Goal: Transaction & Acquisition: Purchase product/service

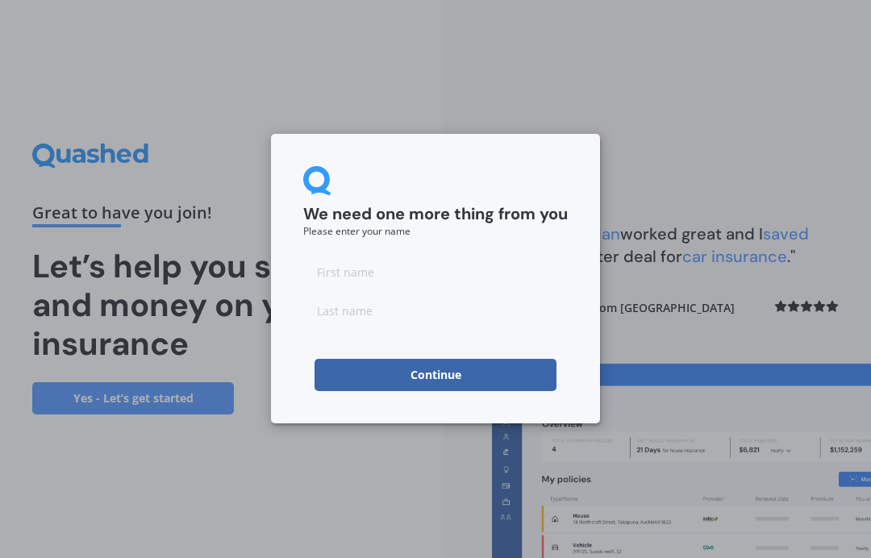
click at [336, 268] on input at bounding box center [435, 272] width 265 height 32
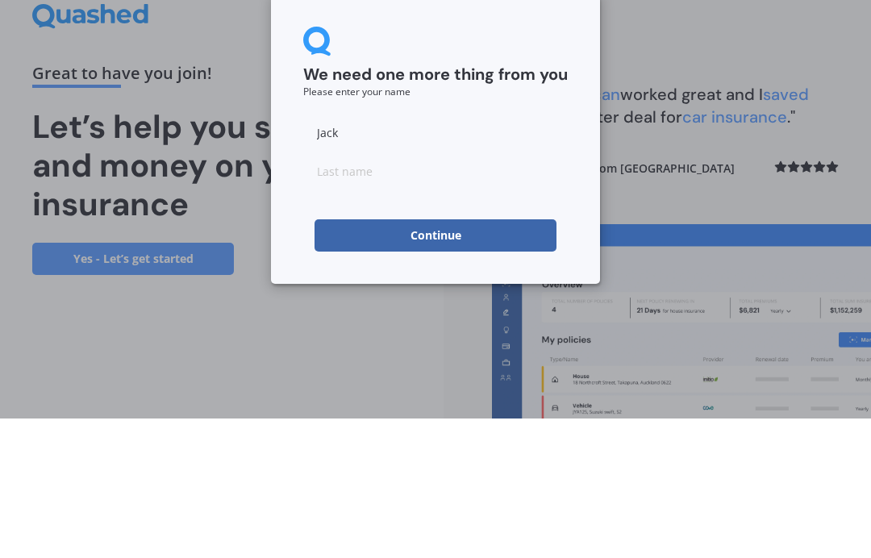
type input "Jack"
click at [319, 294] on input at bounding box center [435, 310] width 265 height 32
type input "[PERSON_NAME]"
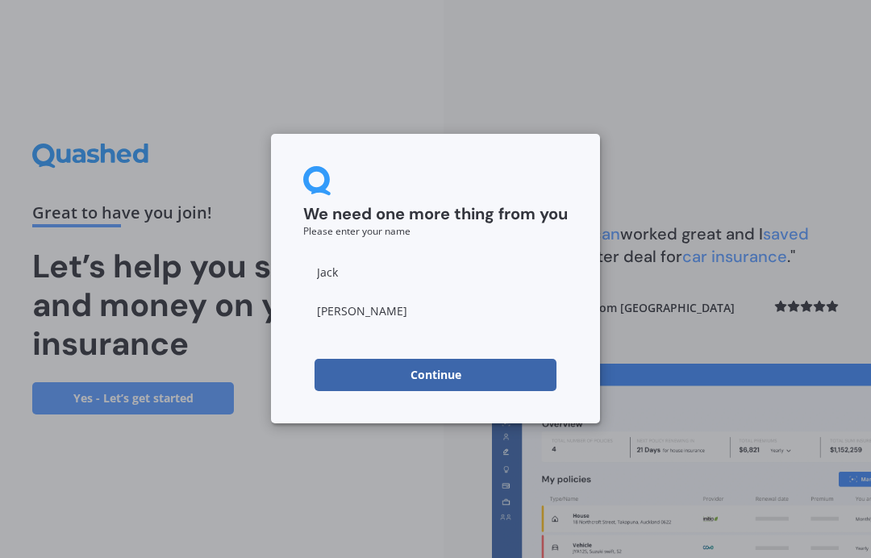
click at [403, 375] on button "Continue" at bounding box center [436, 375] width 242 height 32
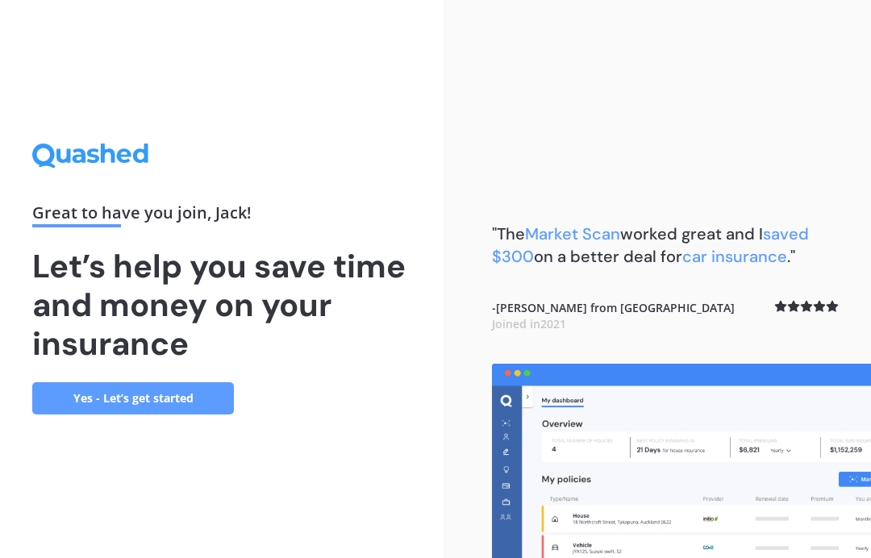
click at [133, 400] on link "Yes - Let’s get started" at bounding box center [133, 398] width 202 height 32
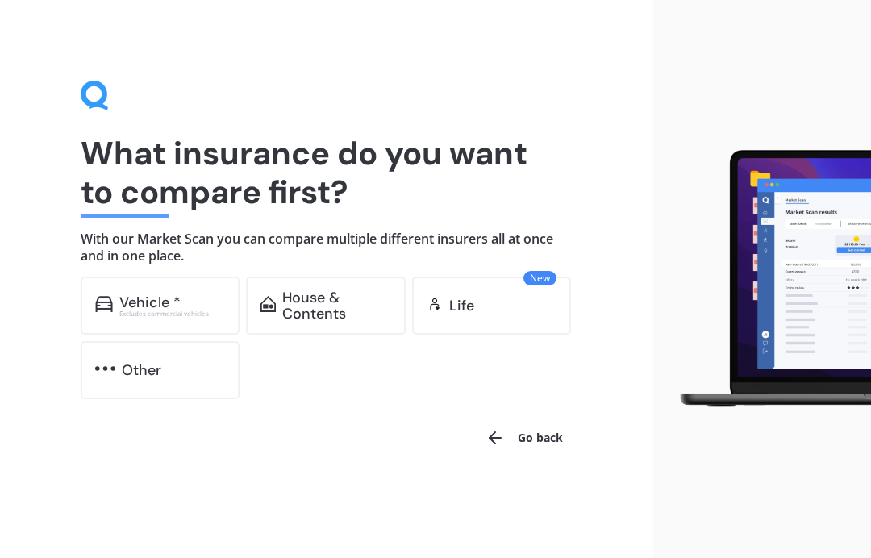
click at [134, 299] on div "Vehicle *" at bounding box center [149, 302] width 61 height 16
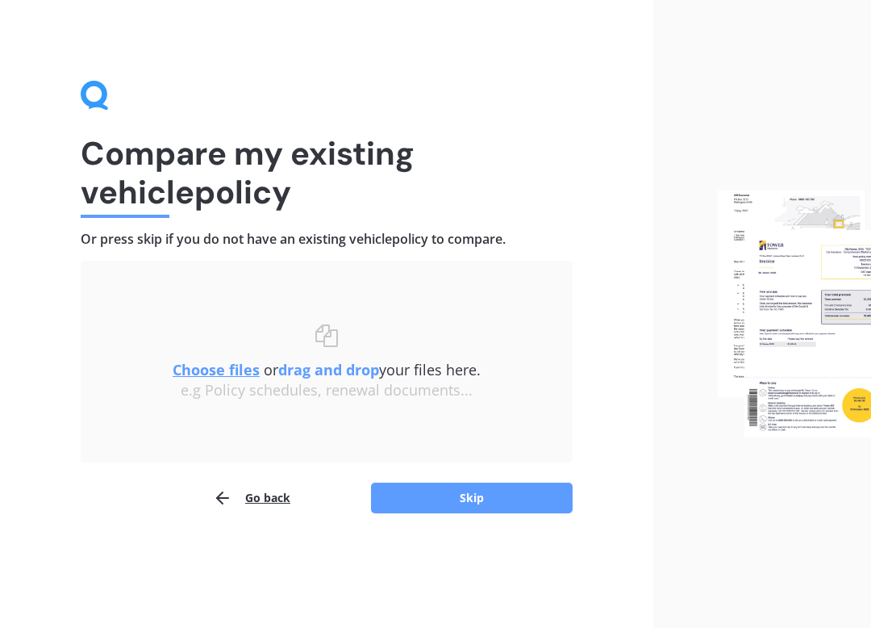
click at [429, 507] on button "Skip" at bounding box center [472, 497] width 202 height 31
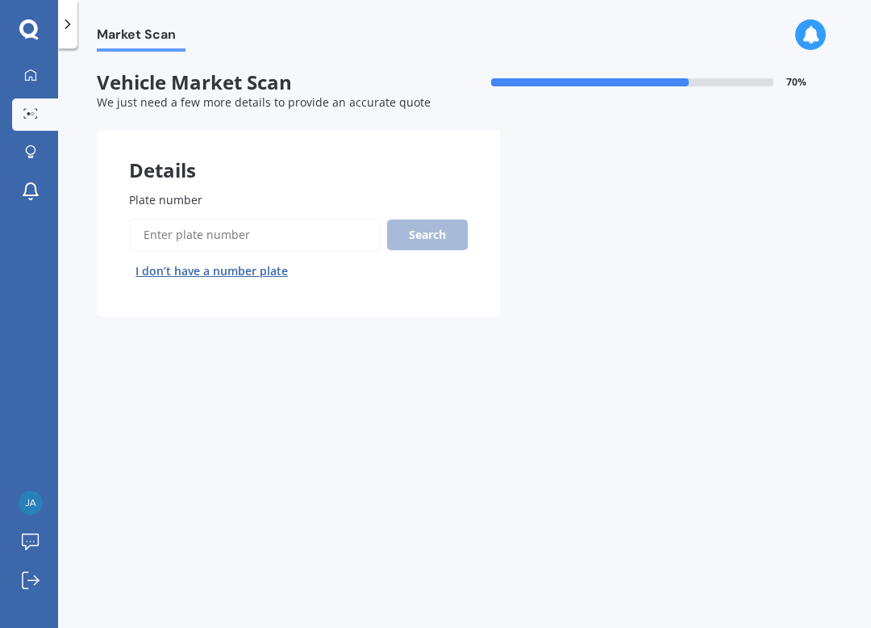
click at [153, 232] on input "Plate number" at bounding box center [255, 235] width 252 height 34
type input "1j4ck"
click at [421, 236] on button "Search" at bounding box center [427, 234] width 81 height 31
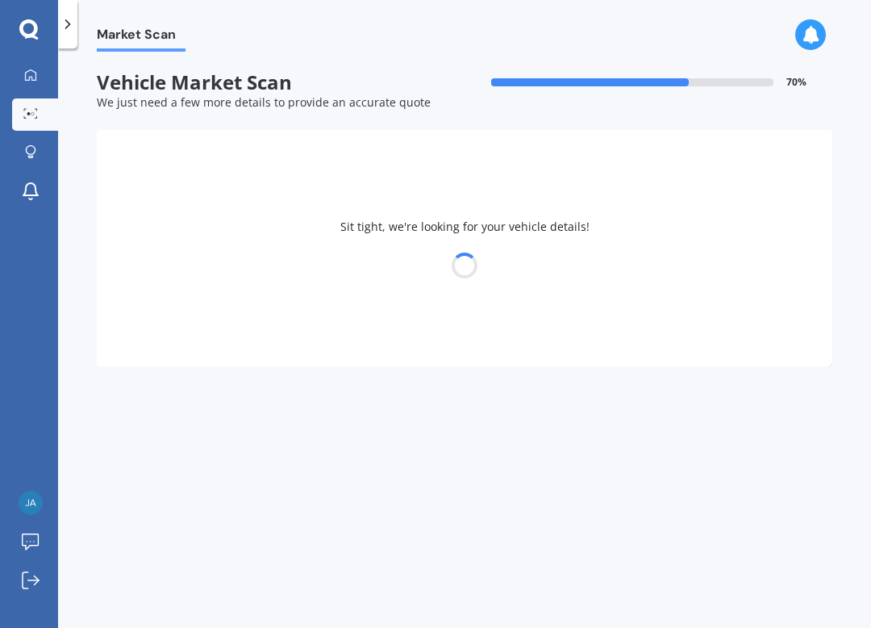
select select "HAVAL"
select select "H6"
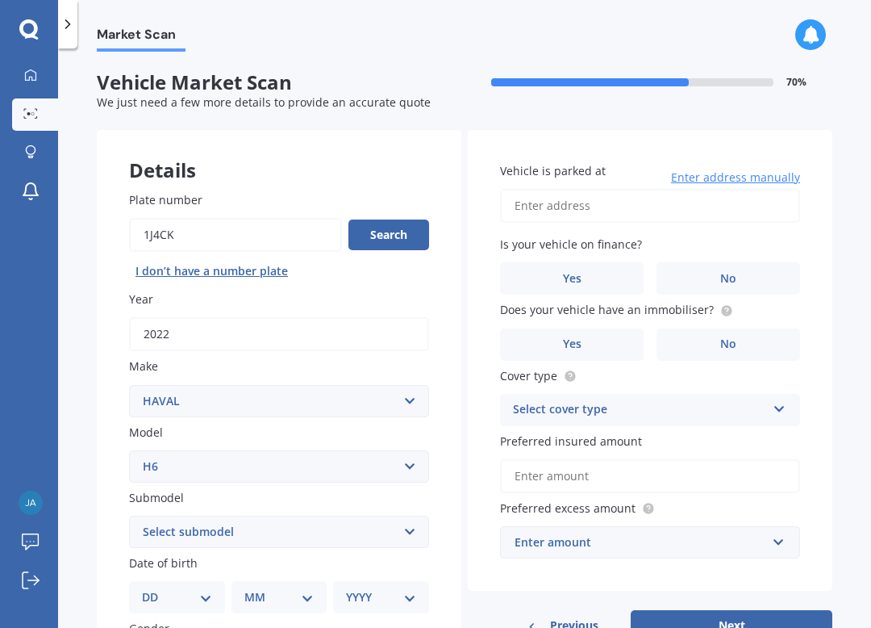
click at [714, 275] on label "No" at bounding box center [729, 278] width 144 height 32
click at [0, 0] on input "No" at bounding box center [0, 0] width 0 height 0
click at [527, 202] on input "Vehicle is parked at" at bounding box center [650, 206] width 300 height 34
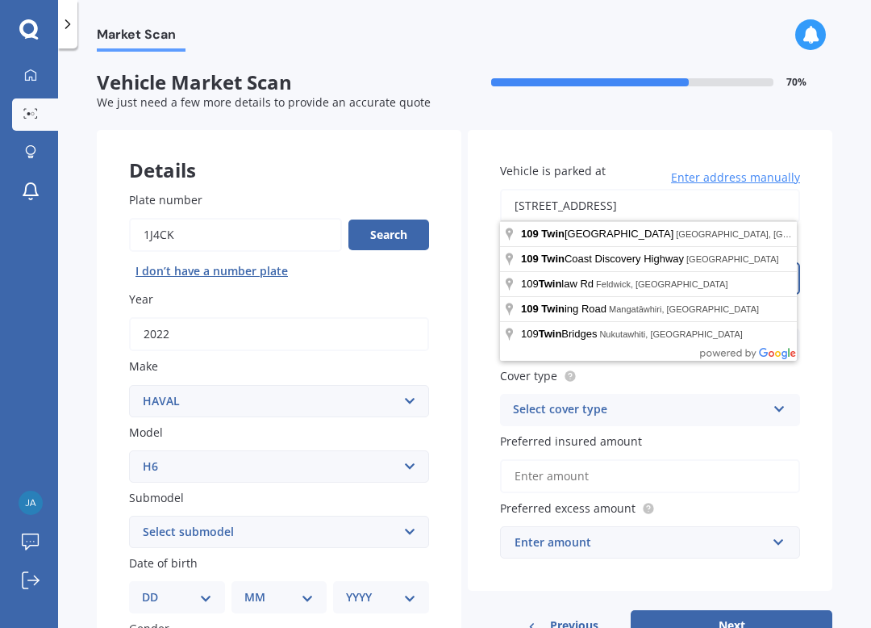
type input "[STREET_ADDRESS]"
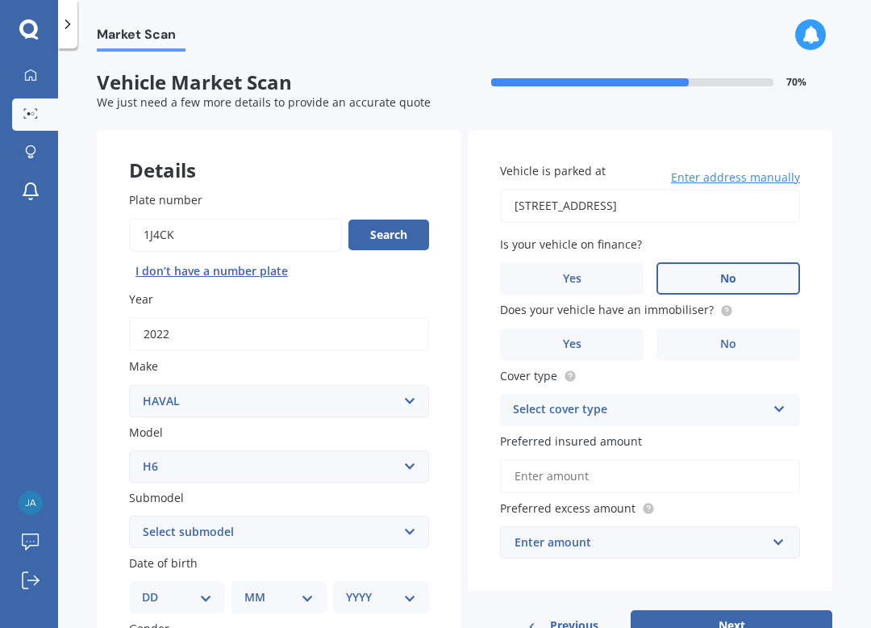
click at [554, 337] on label "Yes" at bounding box center [572, 344] width 144 height 32
click at [0, 0] on input "Yes" at bounding box center [0, 0] width 0 height 0
click at [785, 401] on icon at bounding box center [780, 405] width 14 height 11
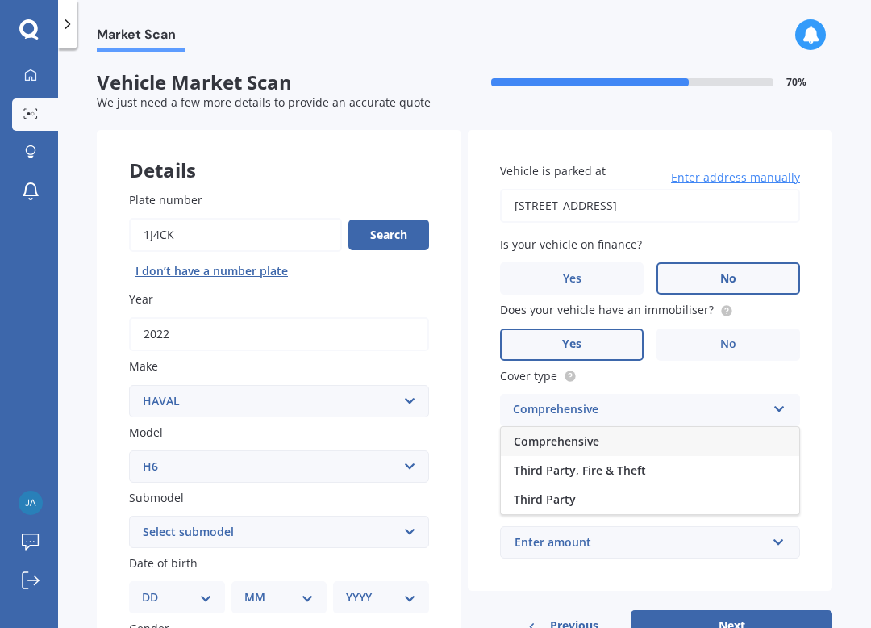
click at [540, 441] on span "Comprehensive" at bounding box center [557, 440] width 86 height 15
click at [519, 466] on input "Preferred insured amount" at bounding box center [650, 476] width 300 height 34
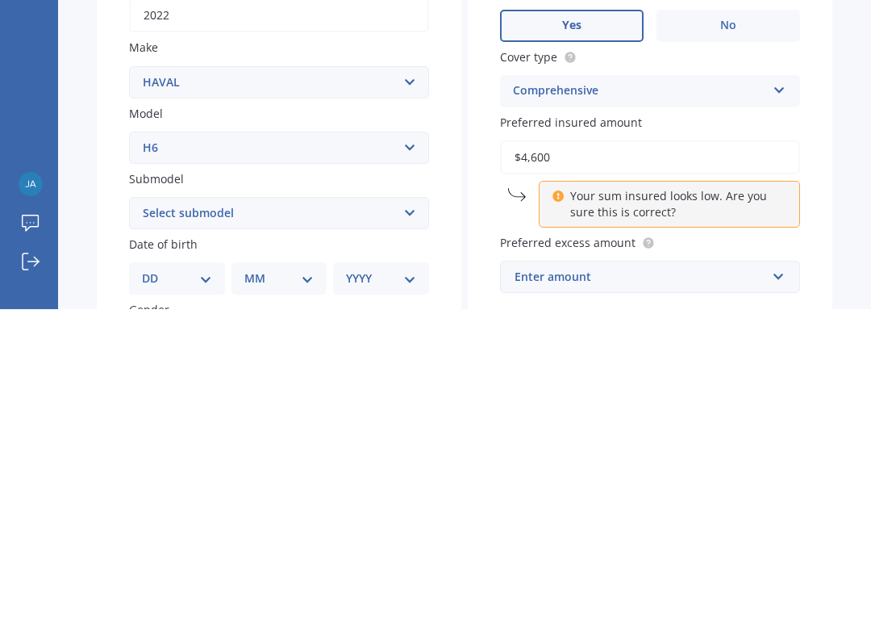
type input "$46,000"
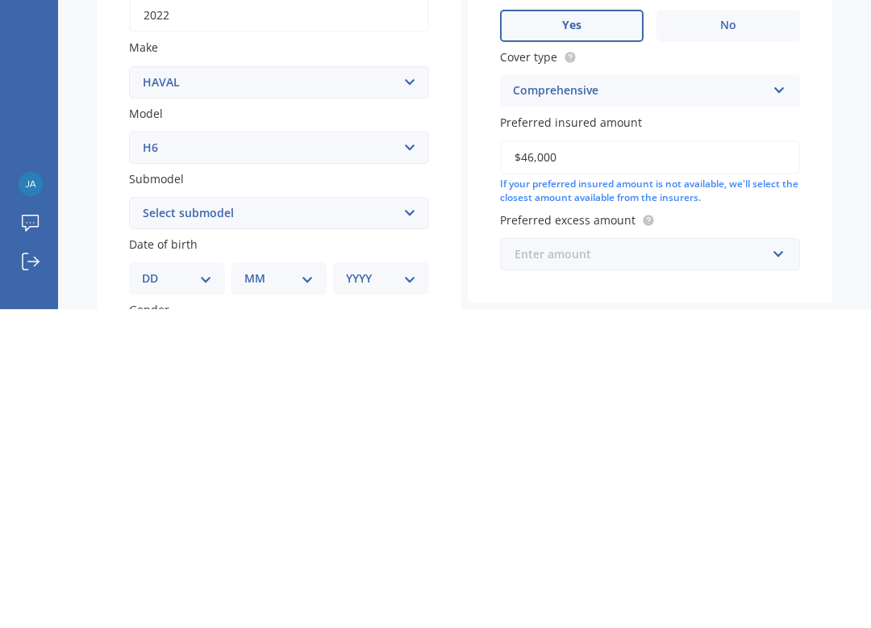
click at [779, 557] on input "text" at bounding box center [645, 572] width 286 height 31
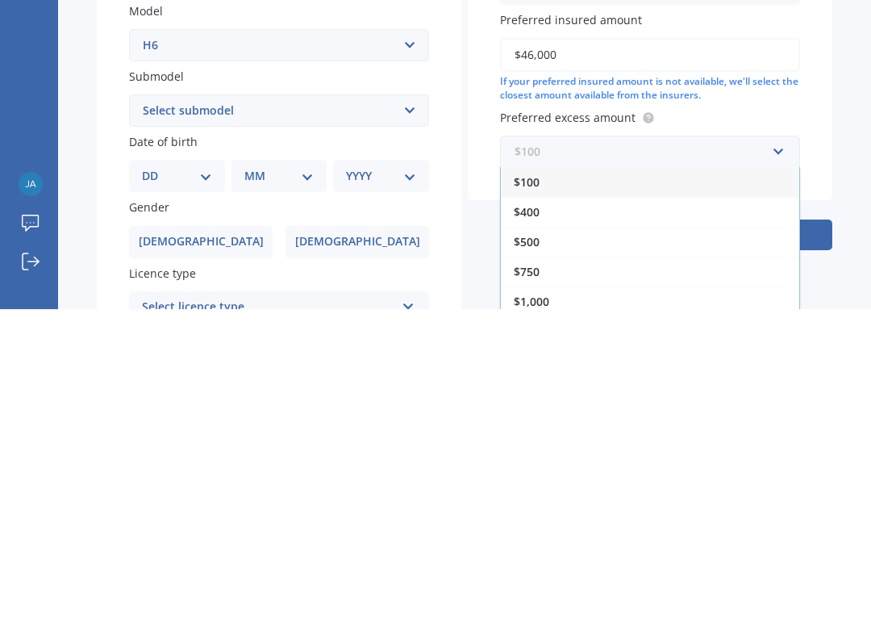
scroll to position [104, 0]
click at [520, 521] on span "$400" at bounding box center [527, 528] width 26 height 15
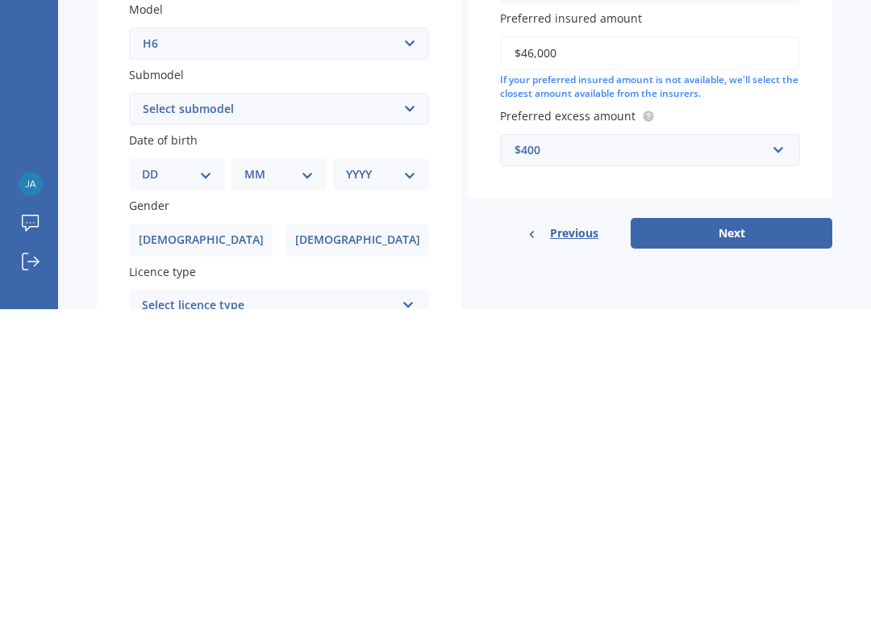
click at [698, 537] on button "Next" at bounding box center [732, 552] width 202 height 31
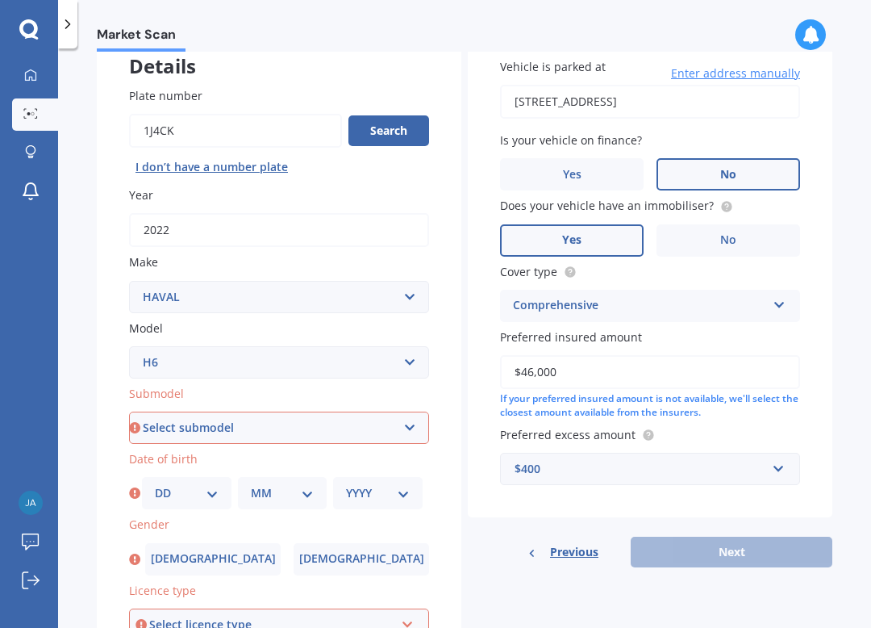
click at [411, 423] on select "Select submodel Lux Premium Ultra Ultra Hybrid 2WD" at bounding box center [279, 427] width 300 height 32
select select "ULTRA HYBRID 2WD"
click at [208, 491] on select "DD 01 02 03 04 05 06 07 08 09 10 11 12 13 14 15 16 17 18 19 20 21 22 23 24 25 2…" at bounding box center [187, 493] width 64 height 18
select select "18"
click at [299, 486] on select "MM 01 02 03 04 05 06 07 08 09 10 11 12" at bounding box center [283, 493] width 64 height 18
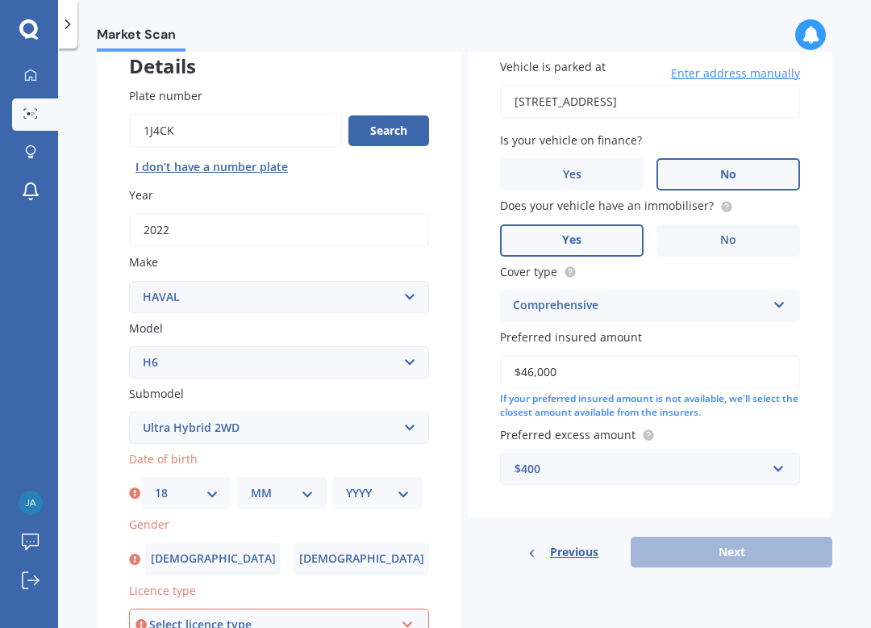
select select "07"
click at [402, 487] on select "YYYY 2025 2024 2023 2022 2021 2020 2019 2018 2017 2016 2015 2014 2013 2012 2011…" at bounding box center [378, 493] width 64 height 18
select select "1946"
click at [186, 543] on label "[DEMOGRAPHIC_DATA]" at bounding box center [213, 559] width 136 height 32
click at [0, 0] on input "[DEMOGRAPHIC_DATA]" at bounding box center [0, 0] width 0 height 0
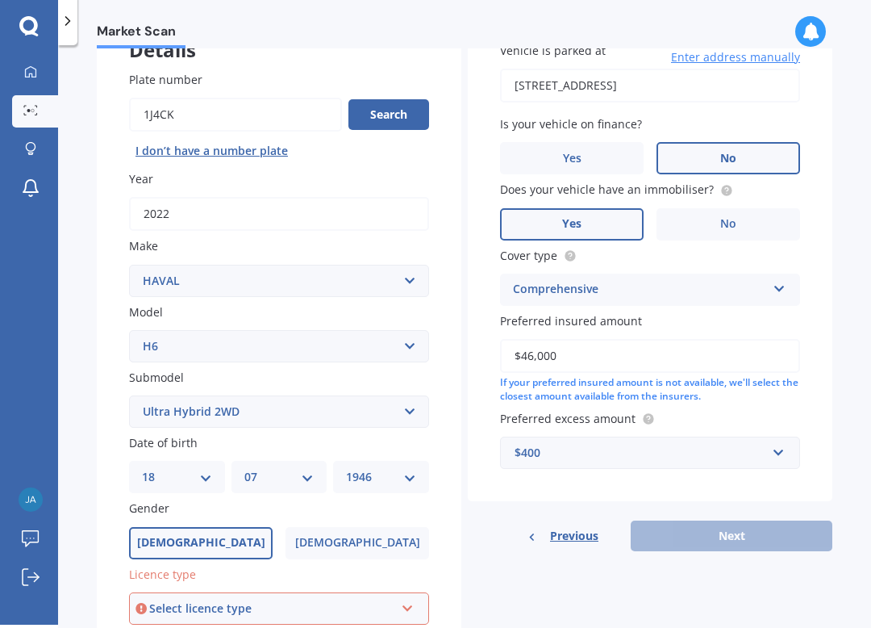
scroll to position [136, 0]
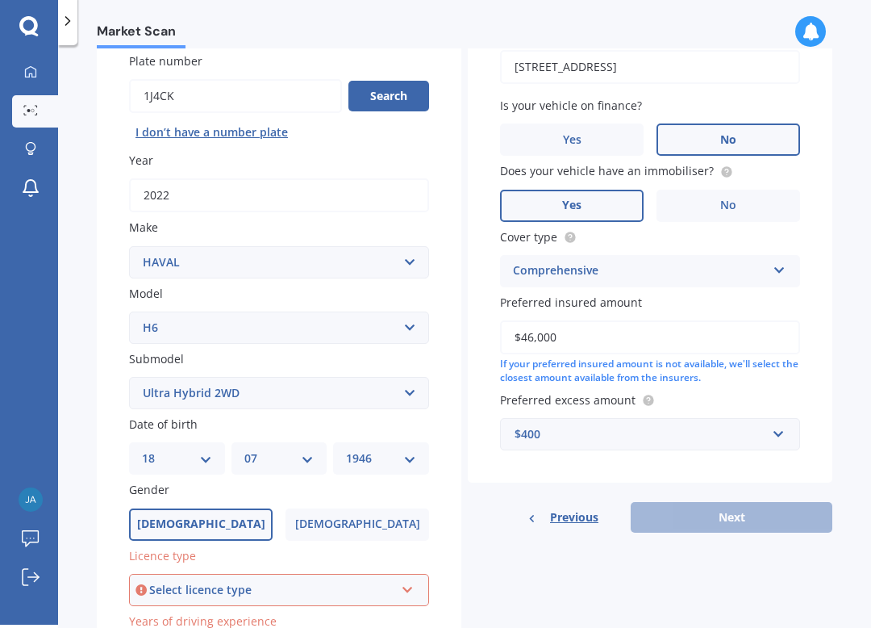
click at [396, 557] on div "Select licence type NZ Full NZ Restricted NZ Learners [GEOGRAPHIC_DATA] [GEOGRA…" at bounding box center [279, 590] width 300 height 32
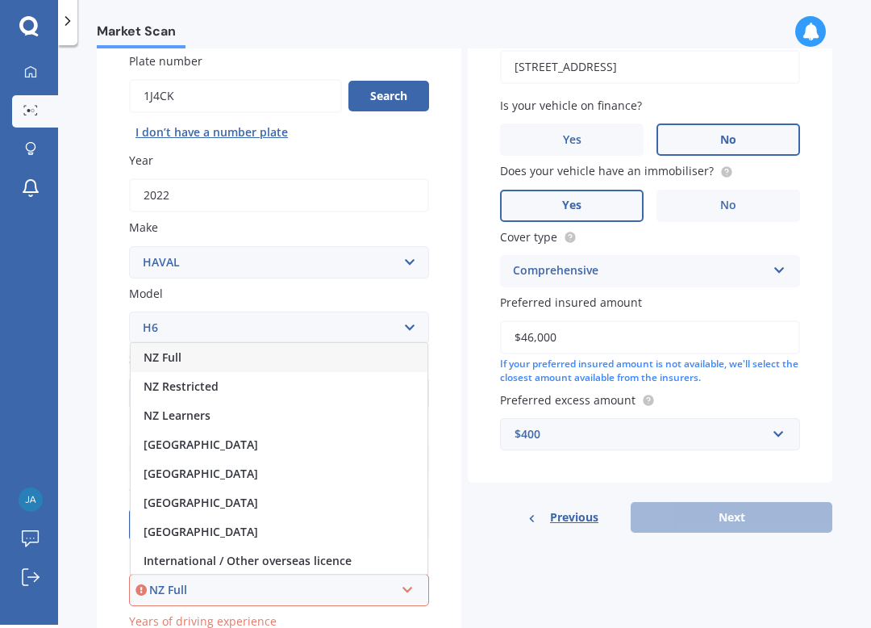
click at [156, 353] on span "NZ Full" at bounding box center [163, 356] width 38 height 15
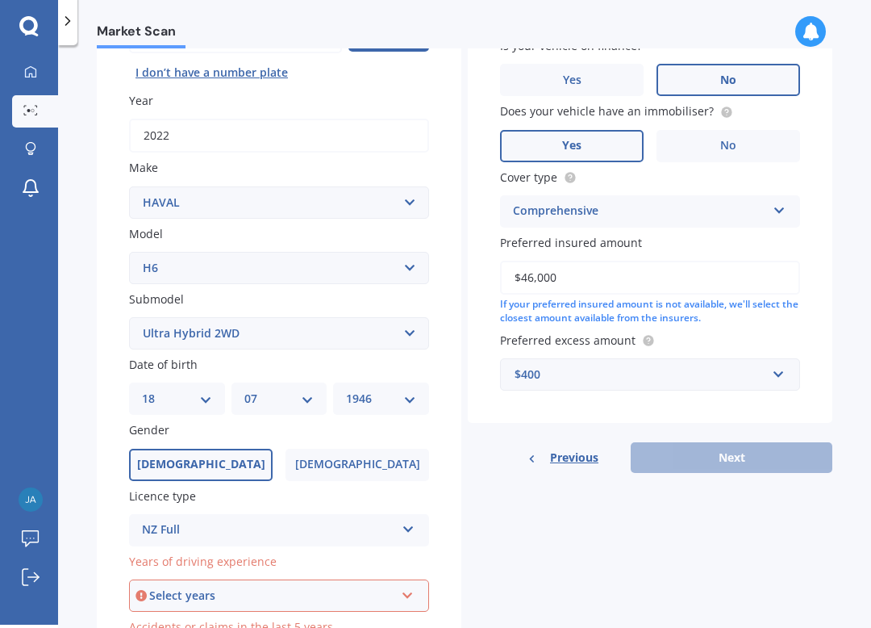
scroll to position [200, 0]
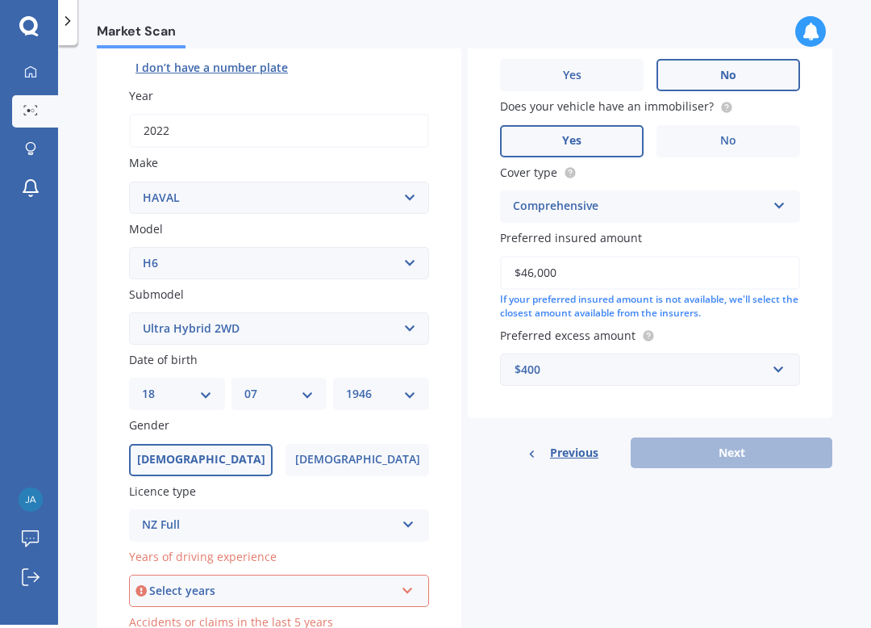
click at [407, 557] on icon at bounding box center [408, 587] width 14 height 11
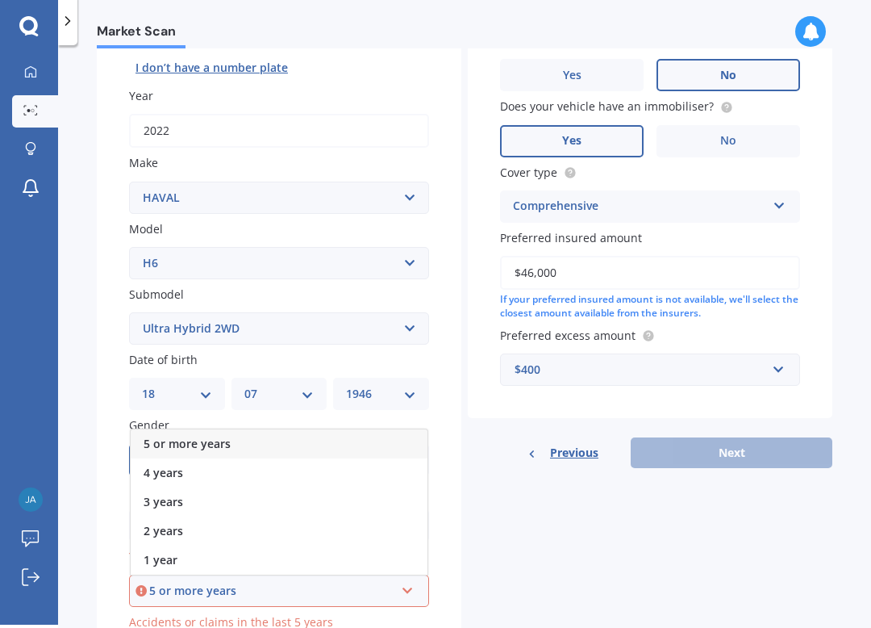
click at [157, 436] on span "5 or more years" at bounding box center [187, 443] width 87 height 15
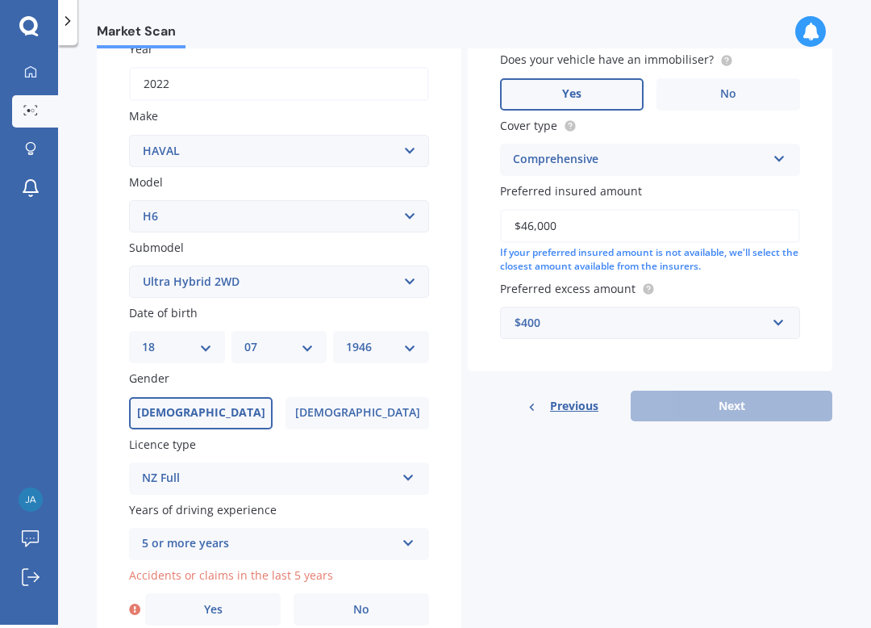
scroll to position [265, 0]
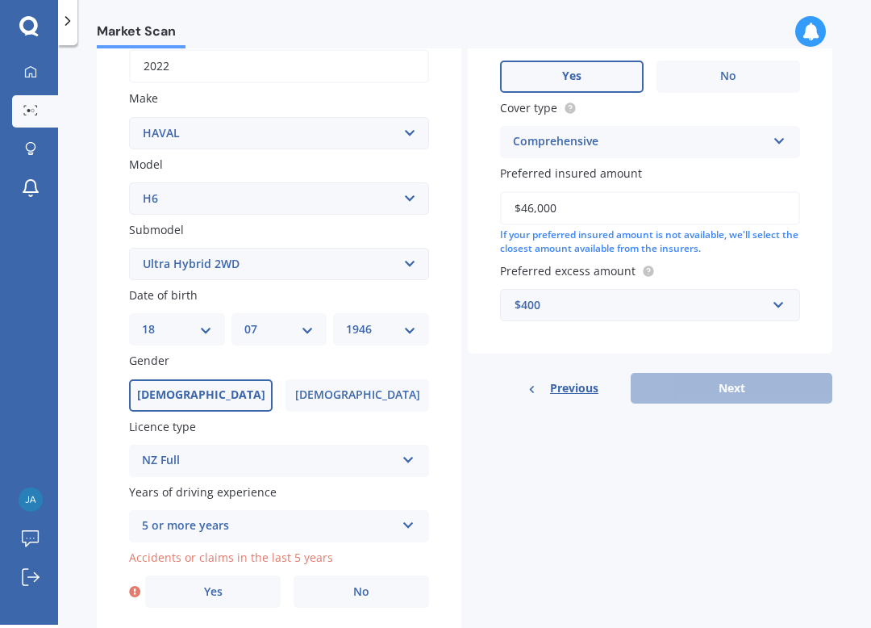
click at [344, 557] on label "No" at bounding box center [362, 591] width 136 height 32
click at [0, 0] on input "No" at bounding box center [0, 0] width 0 height 0
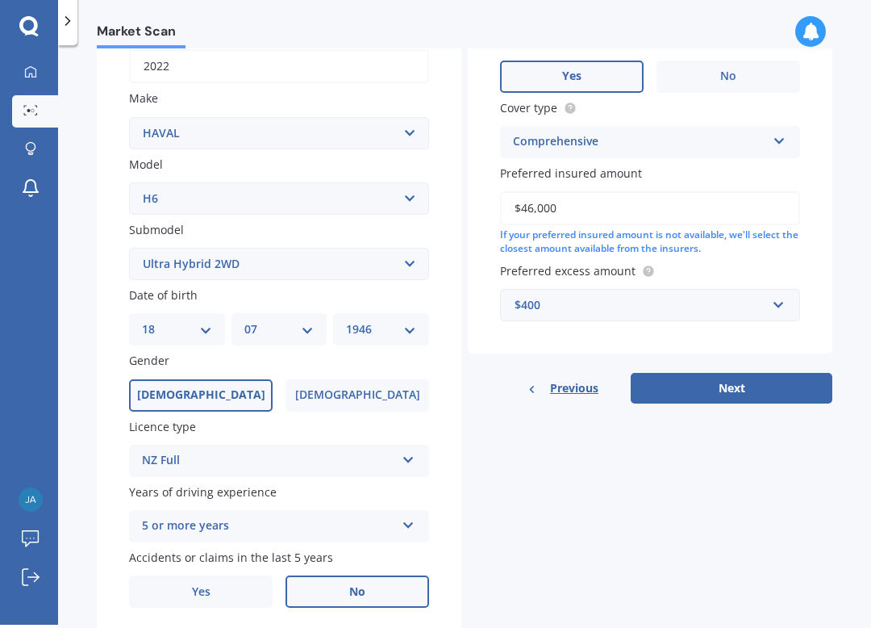
click at [714, 380] on button "Next" at bounding box center [732, 388] width 202 height 31
select select "18"
select select "07"
select select "1946"
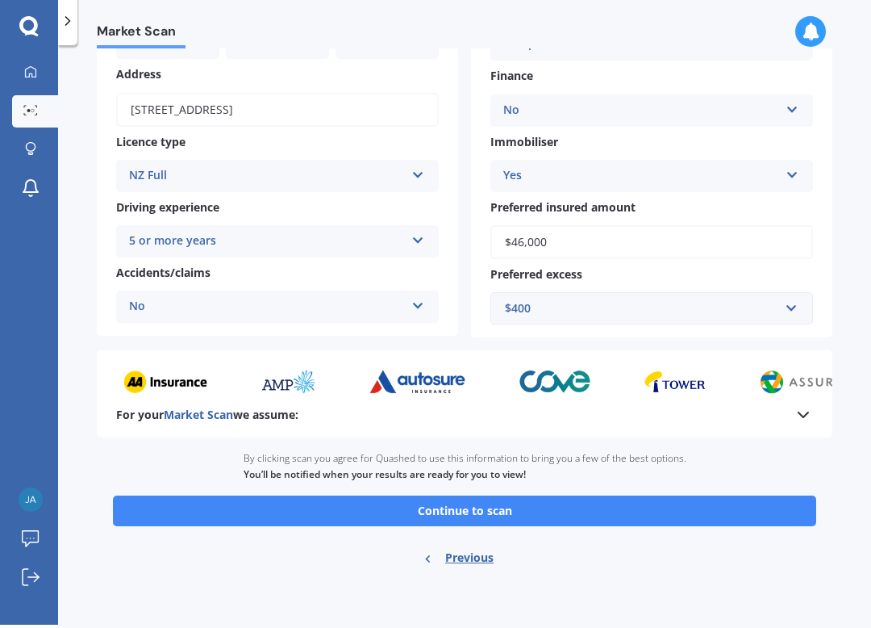
scroll to position [228, 0]
click at [328, 495] on button "Continue to scan" at bounding box center [465, 510] width 704 height 31
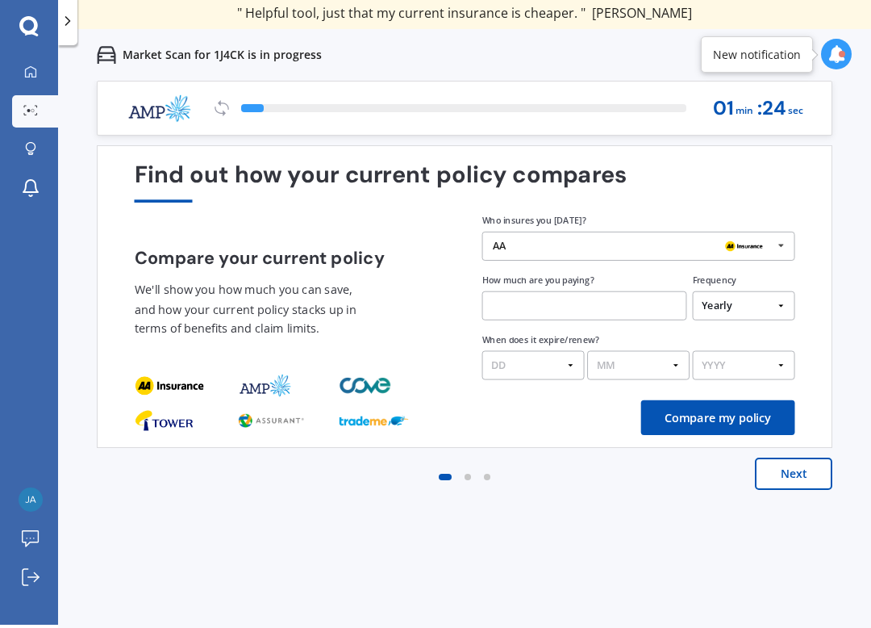
click at [787, 248] on icon at bounding box center [781, 245] width 22 height 27
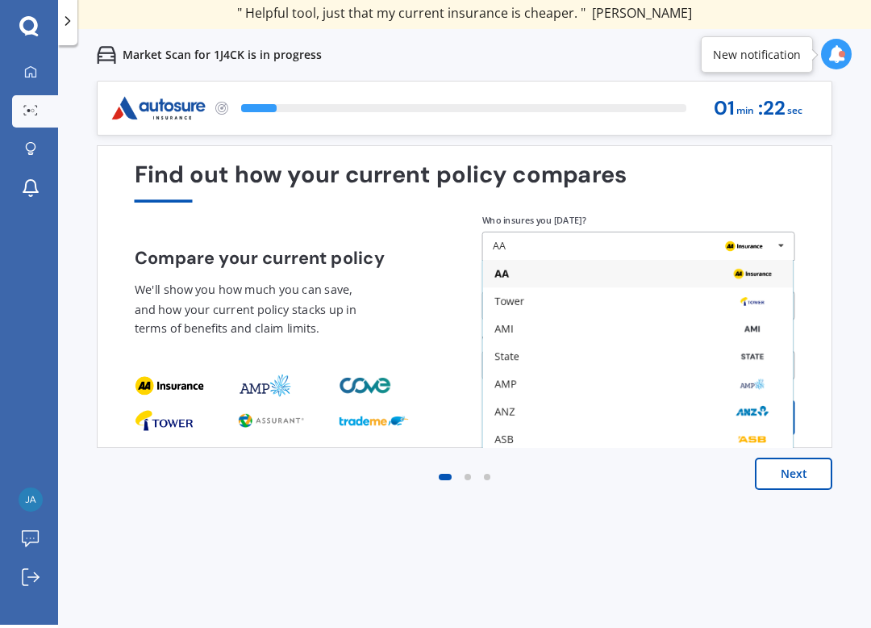
click at [493, 357] on div "State" at bounding box center [638, 356] width 310 height 27
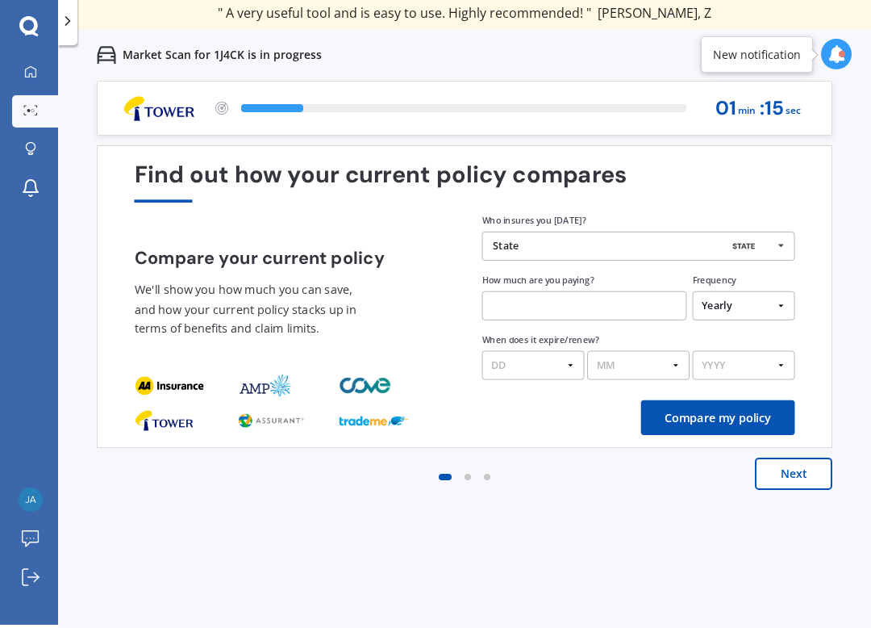
click at [500, 303] on input "text" at bounding box center [584, 305] width 205 height 29
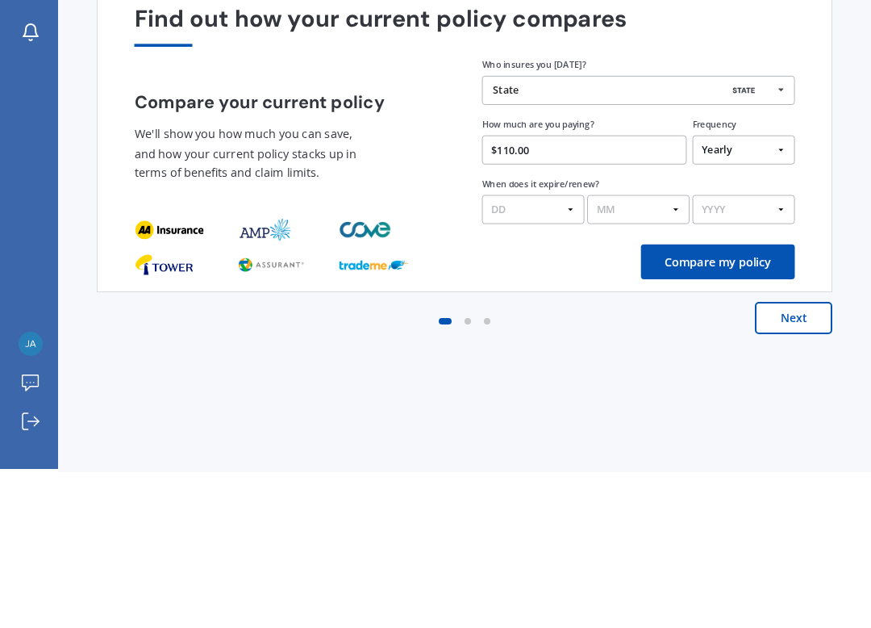
type input "$1,100.00"
click at [570, 351] on select "DD 01 02 03 04 05 06 07 08 09 10 11 12 13 14 15 16 17 18 19 20 21 22 23 24 25 2…" at bounding box center [533, 365] width 102 height 29
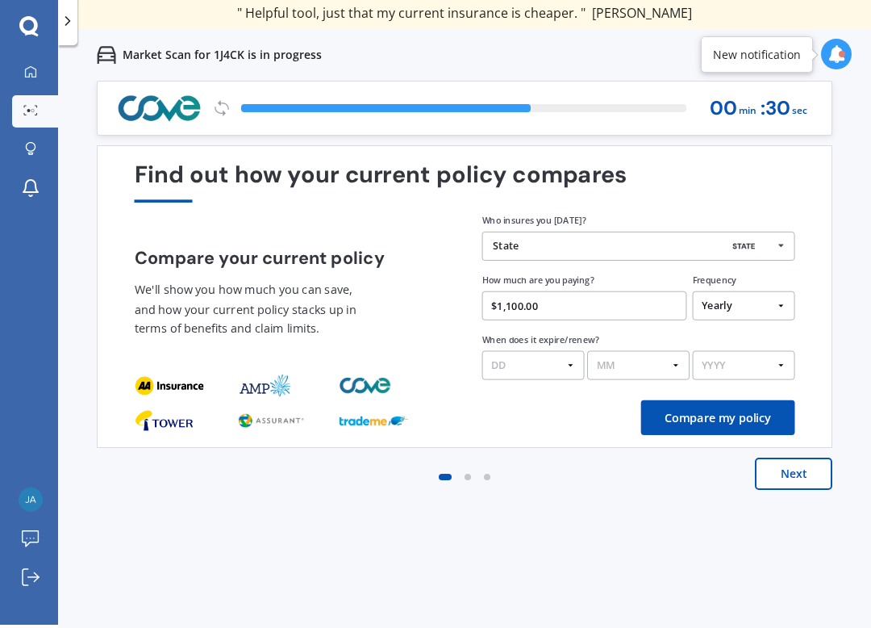
select select "22"
click at [678, 368] on select "MM 01 02 03 04 05 06 07 08 09 10 11 12" at bounding box center [638, 365] width 102 height 29
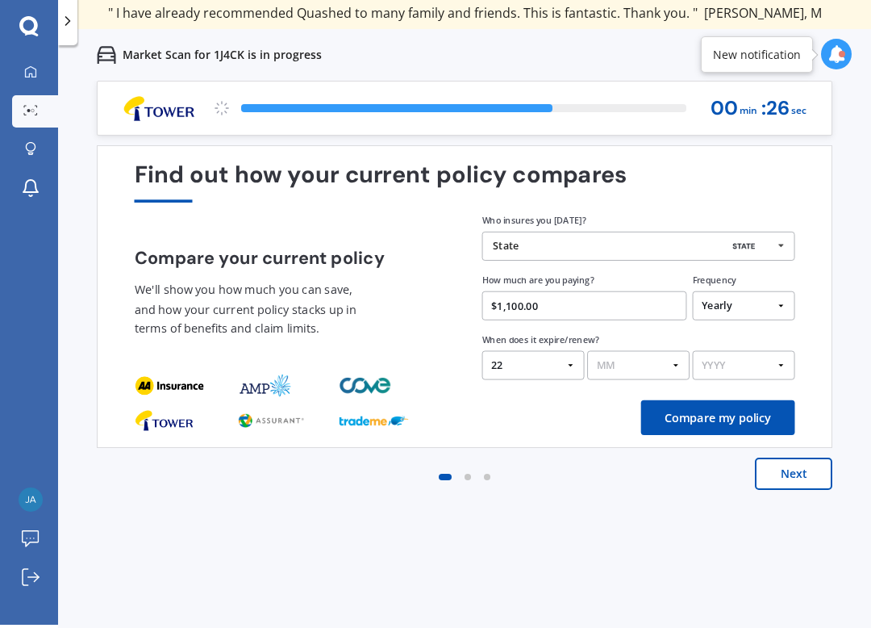
select select "09"
click at [782, 365] on select "YYYY 2026 2025 2024" at bounding box center [744, 365] width 102 height 29
select select "2025"
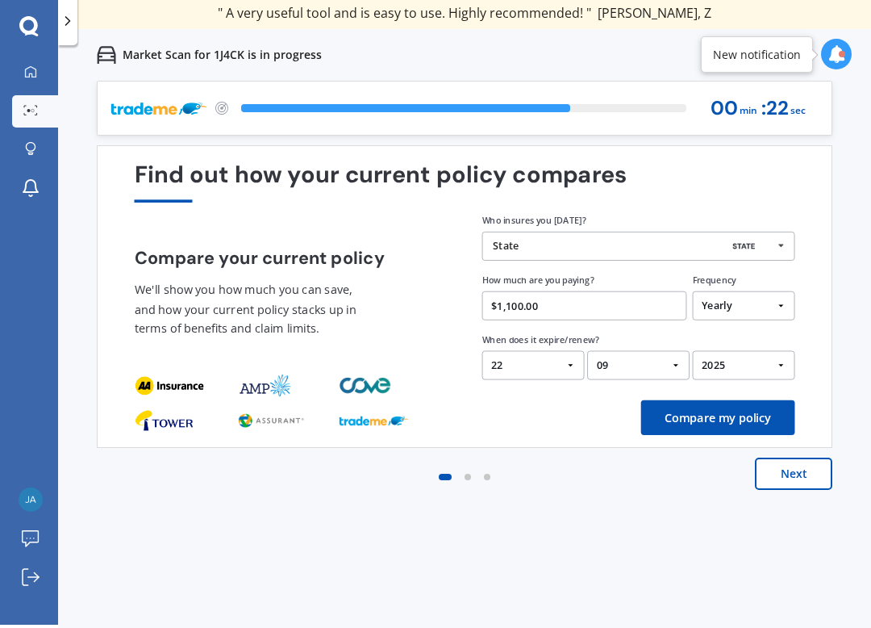
click at [695, 420] on button "Compare my policy" at bounding box center [718, 417] width 154 height 35
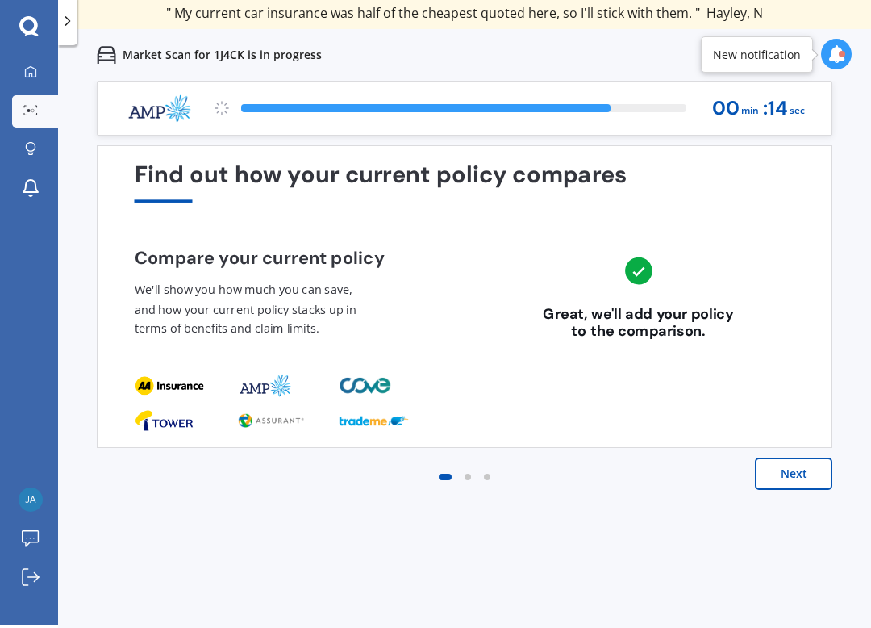
click at [784, 471] on button "Next" at bounding box center [793, 473] width 77 height 32
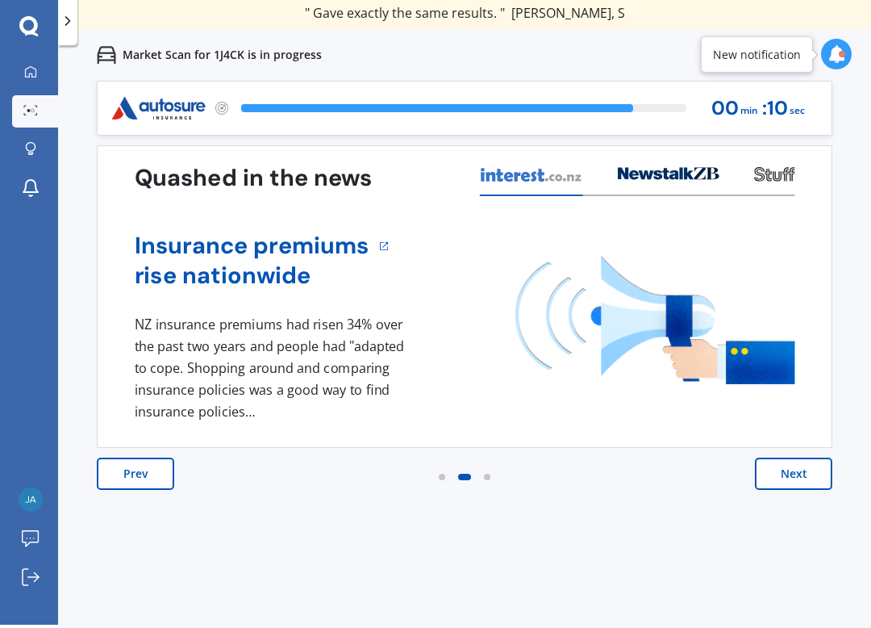
click at [783, 473] on button "Next" at bounding box center [793, 473] width 77 height 32
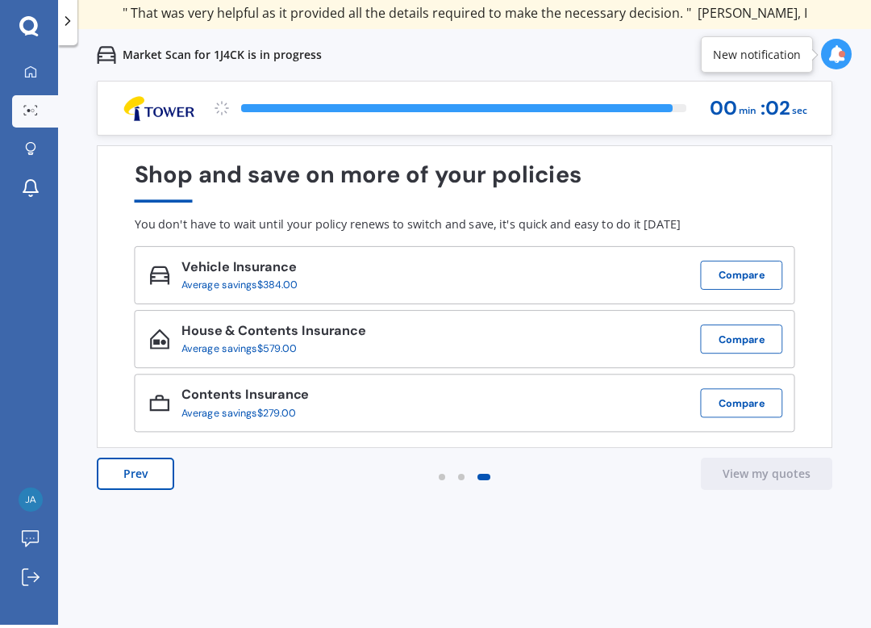
click at [737, 266] on button "Compare" at bounding box center [742, 275] width 82 height 29
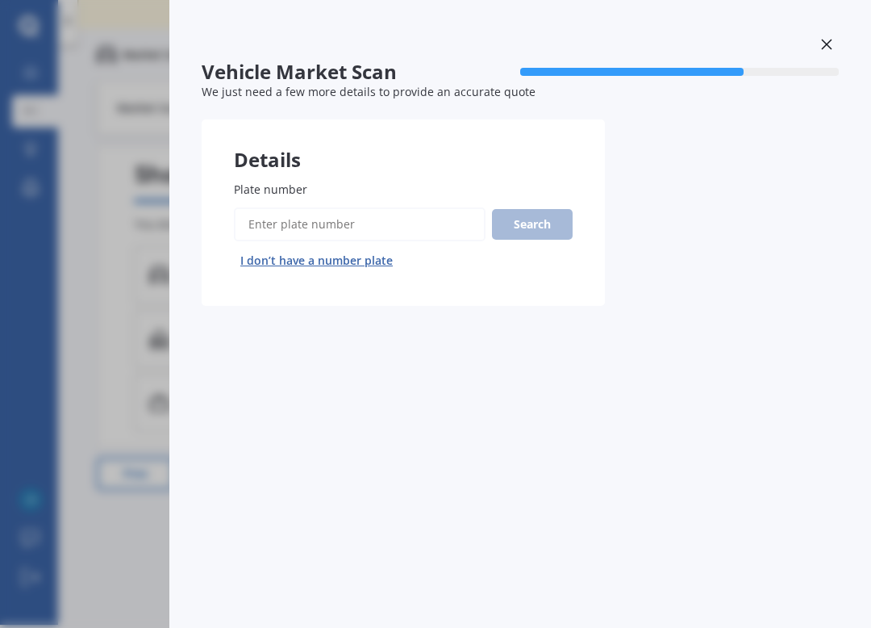
click at [77, 276] on div "Vehicle Market Scan 70 % We just need a few more details to provide an accurate…" at bounding box center [435, 314] width 871 height 628
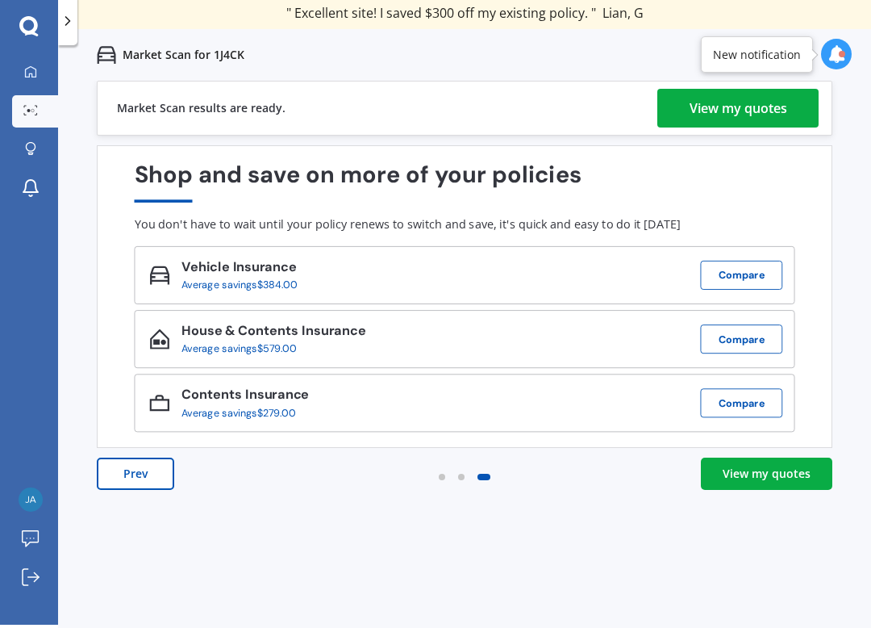
click at [739, 469] on div "View my quotes" at bounding box center [767, 474] width 88 height 16
